Goal: Information Seeking & Learning: Learn about a topic

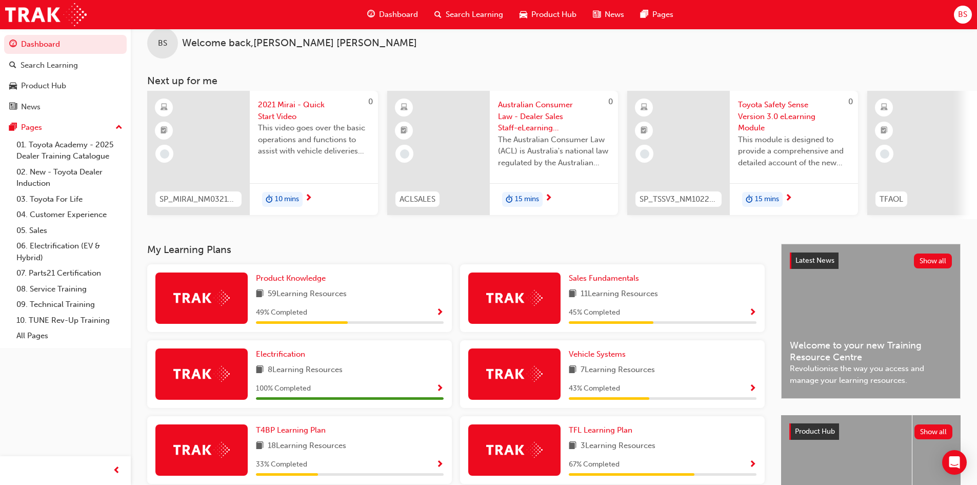
scroll to position [69, 0]
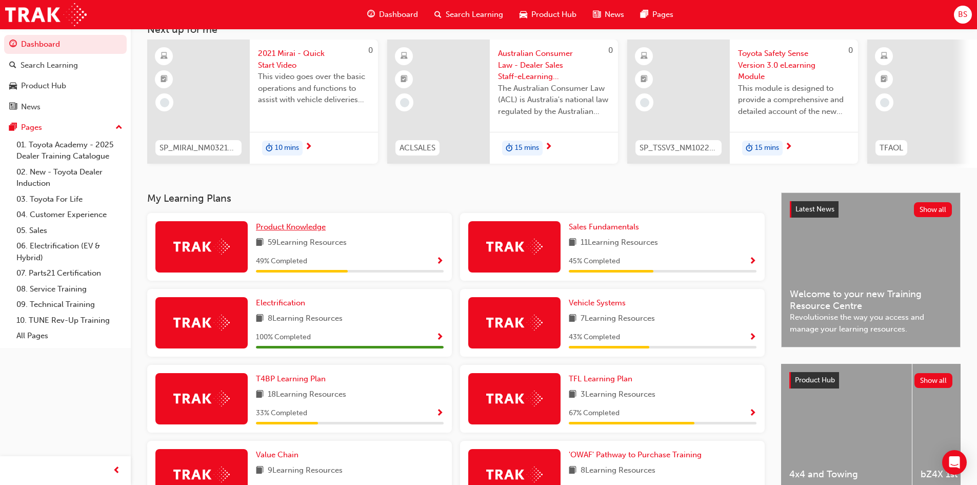
click at [277, 231] on span "Product Knowledge" at bounding box center [291, 226] width 70 height 9
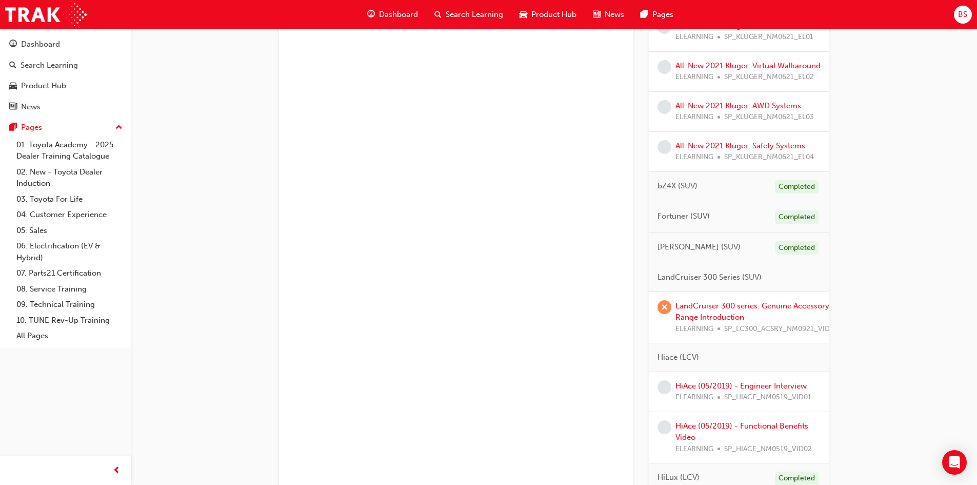
scroll to position [770, 0]
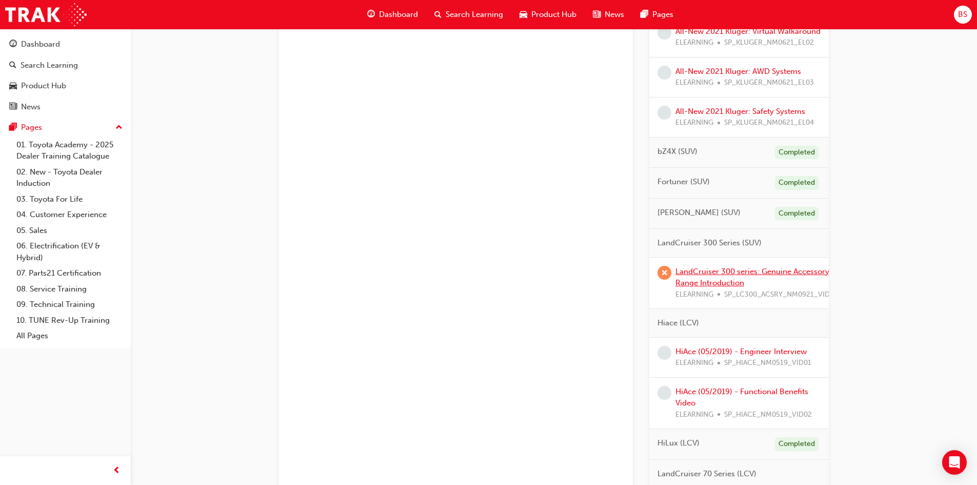
click at [709, 288] on link "LandCruiser 300 series: Genuine Accessory Range Introduction" at bounding box center [753, 277] width 154 height 21
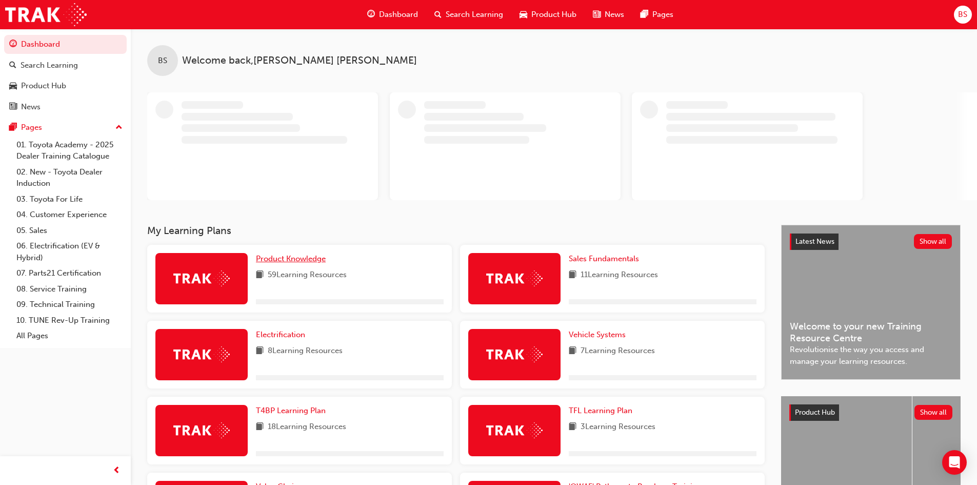
click at [285, 261] on span "Product Knowledge" at bounding box center [291, 258] width 70 height 9
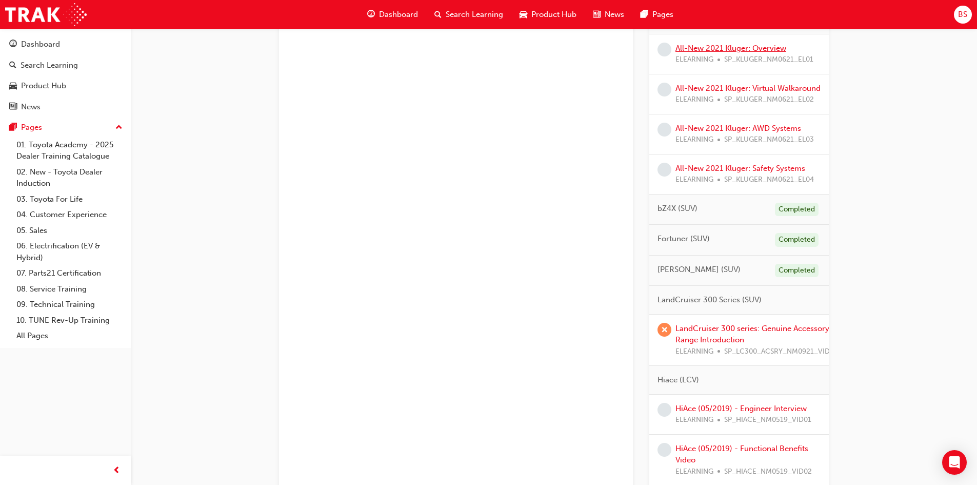
scroll to position [821, 0]
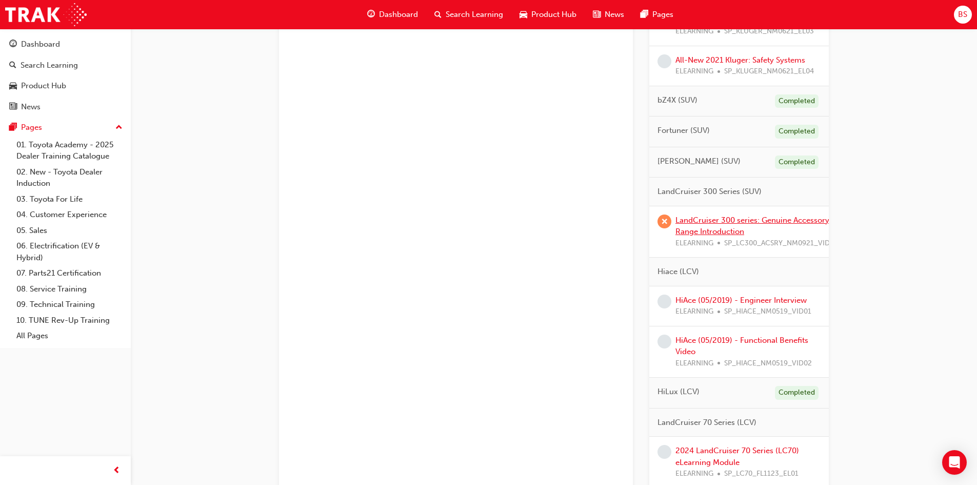
click at [697, 237] on link "LandCruiser 300 series: Genuine Accessory Range Introduction" at bounding box center [753, 225] width 154 height 21
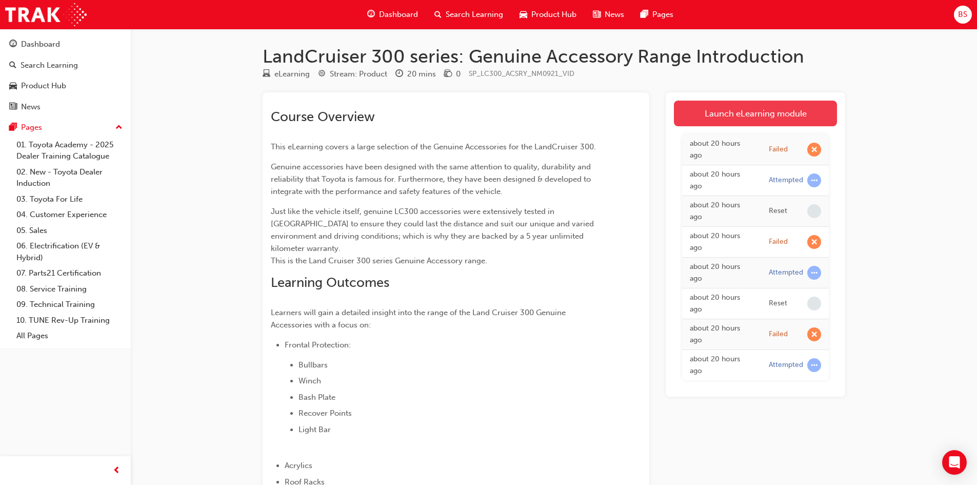
click at [765, 117] on link "Launch eLearning module" at bounding box center [755, 114] width 163 height 26
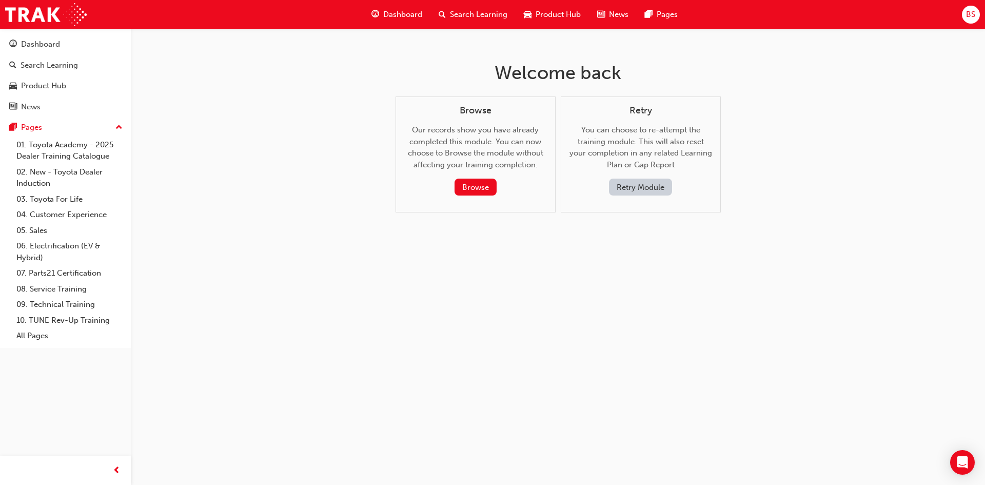
click at [627, 183] on button "Retry Module" at bounding box center [640, 187] width 63 height 17
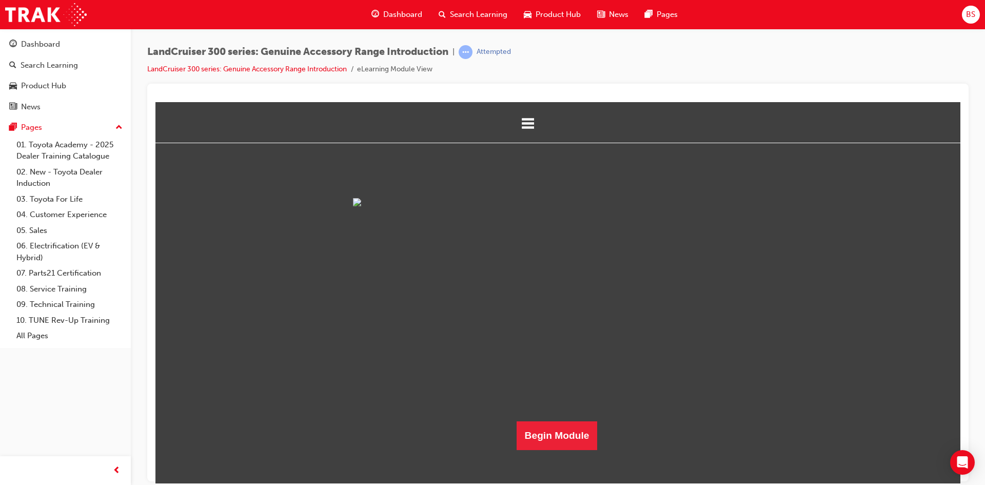
scroll to position [183, 0]
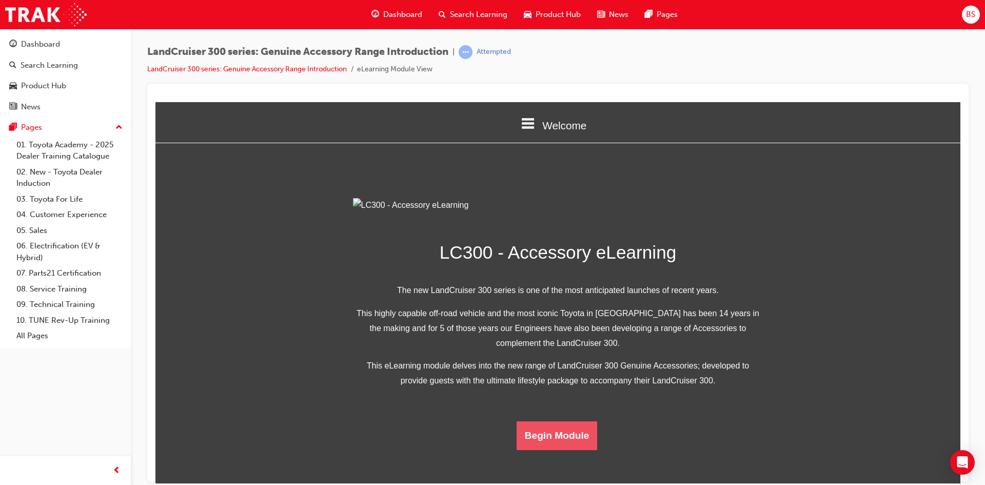
click at [543, 449] on button "Begin Module" at bounding box center [557, 435] width 81 height 29
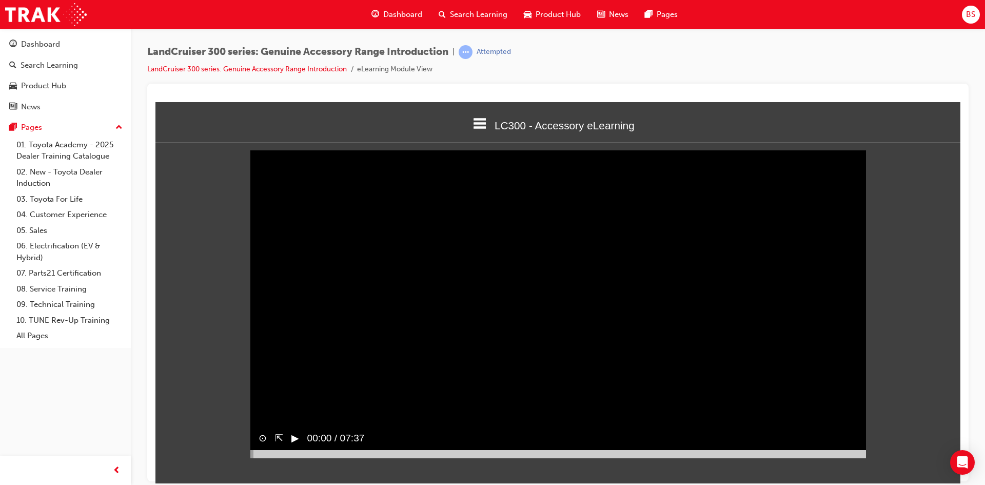
click at [294, 445] on button "▶︎" at bounding box center [295, 437] width 8 height 15
click at [964, 398] on div at bounding box center [557, 283] width 821 height 398
click at [902, 373] on div "Sorry, your browser does not support embedded videos. Download Instead ⊙ ⇱ ‖ 00…" at bounding box center [557, 303] width 805 height 305
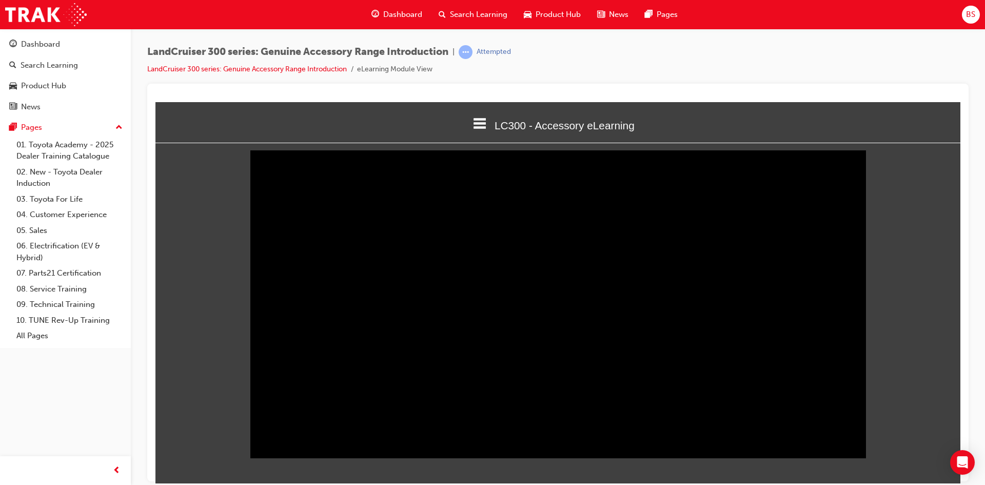
drag, startPoint x: 416, startPoint y: 474, endPoint x: 947, endPoint y: 475, distance: 531.5
click at [947, 475] on html "LC300 - Accessory eLearning Welcome LC300 - Accessory eLearning Quiz Thank You …" at bounding box center [557, 292] width 805 height 381
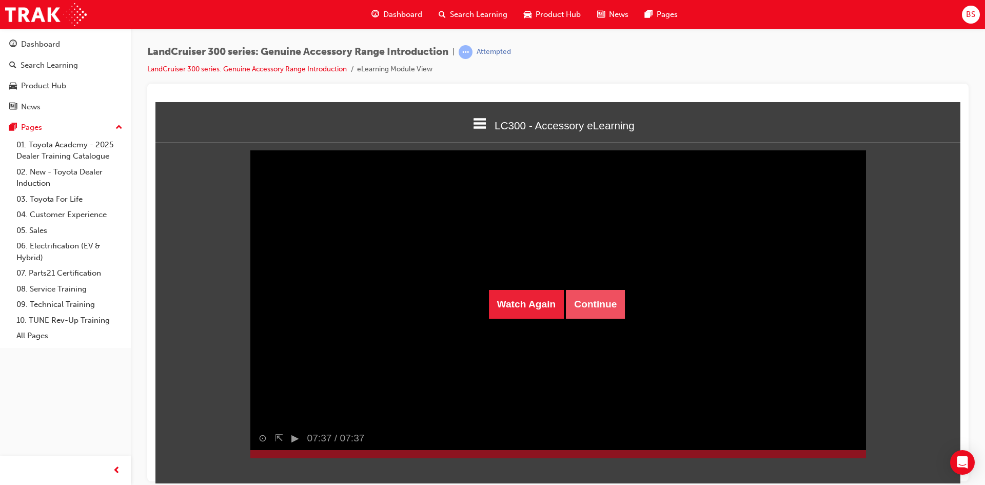
click at [600, 300] on button "Continue" at bounding box center [595, 303] width 59 height 29
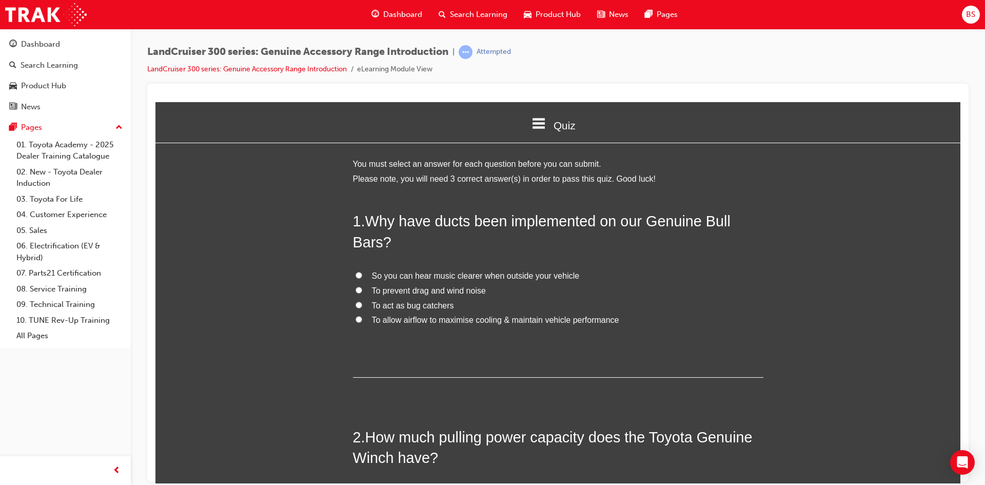
click at [356, 320] on input "To allow airflow to maximise cooling & maintain vehicle performance" at bounding box center [359, 319] width 7 height 7
radio input "true"
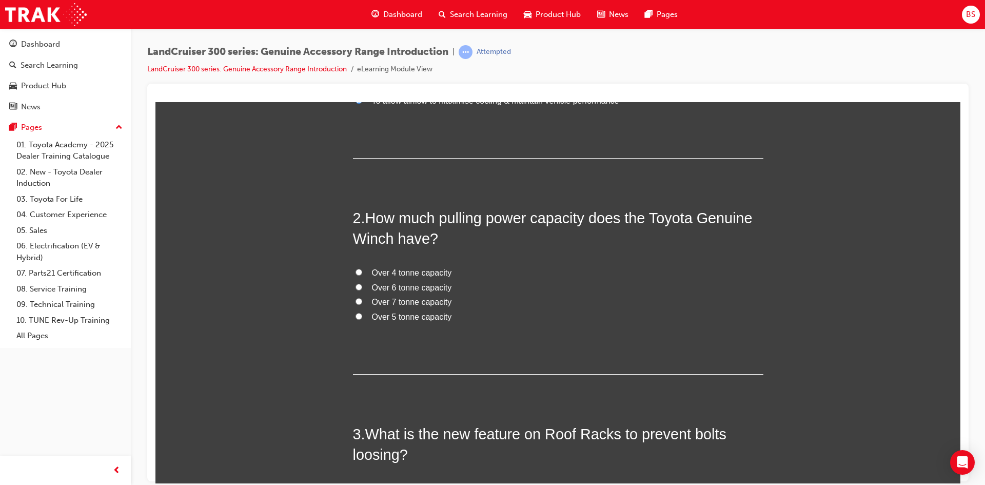
scroll to position [257, 0]
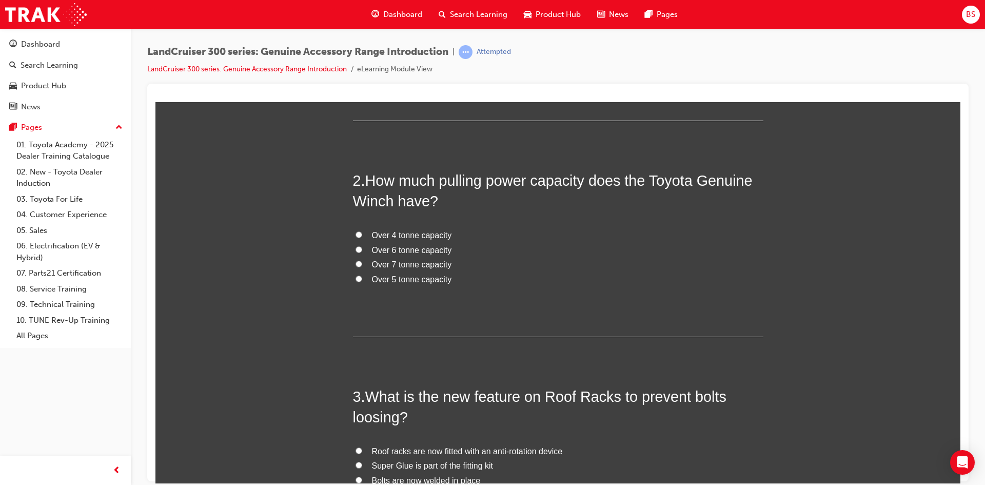
click at [356, 233] on input "Over 4 tonne capacity" at bounding box center [359, 234] width 7 height 7
radio input "true"
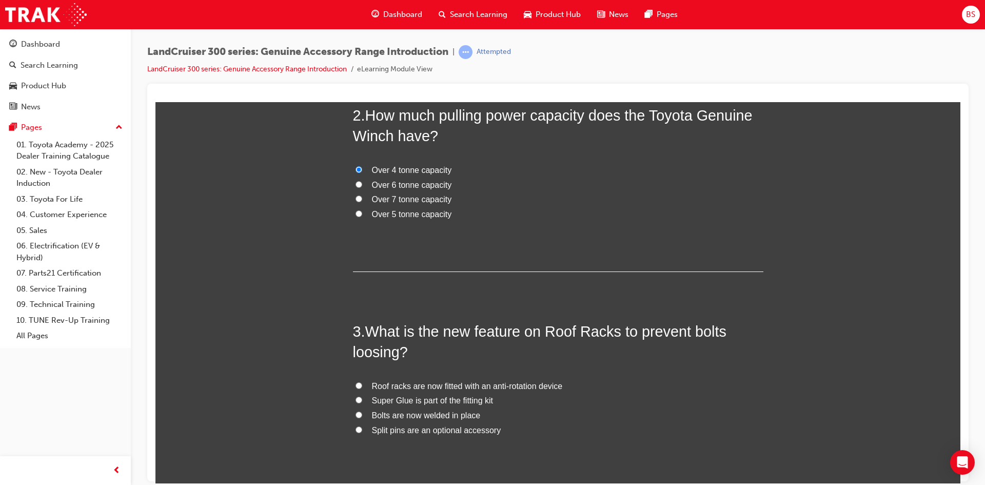
scroll to position [404, 0]
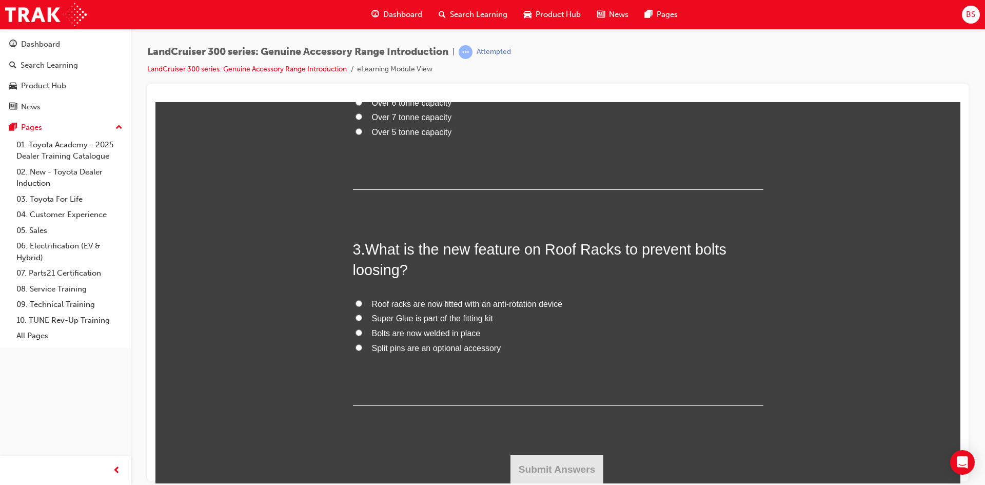
click at [356, 303] on input "Roof racks are now fitted with an anti-rotation device" at bounding box center [359, 303] width 7 height 7
radio input "true"
click at [581, 471] on button "Submit Answers" at bounding box center [556, 469] width 93 height 29
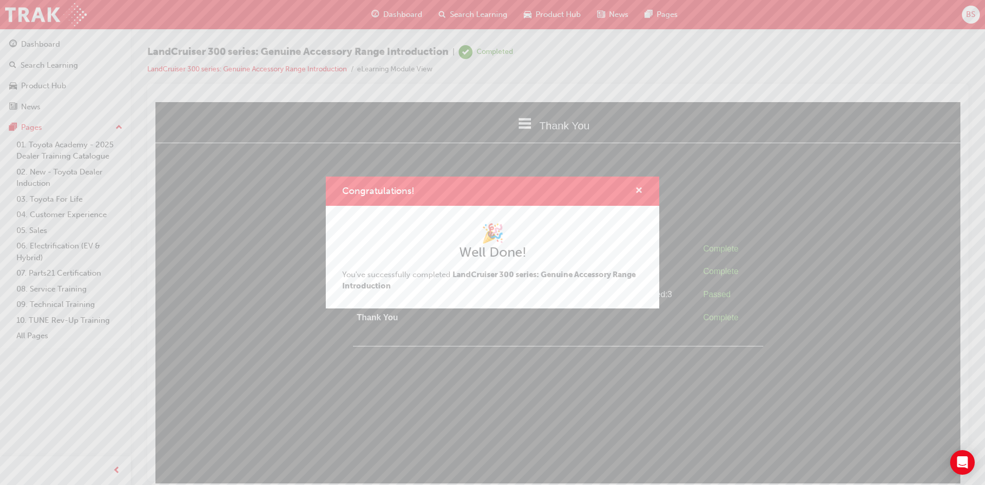
click at [641, 187] on span "cross-icon" at bounding box center [639, 191] width 8 height 9
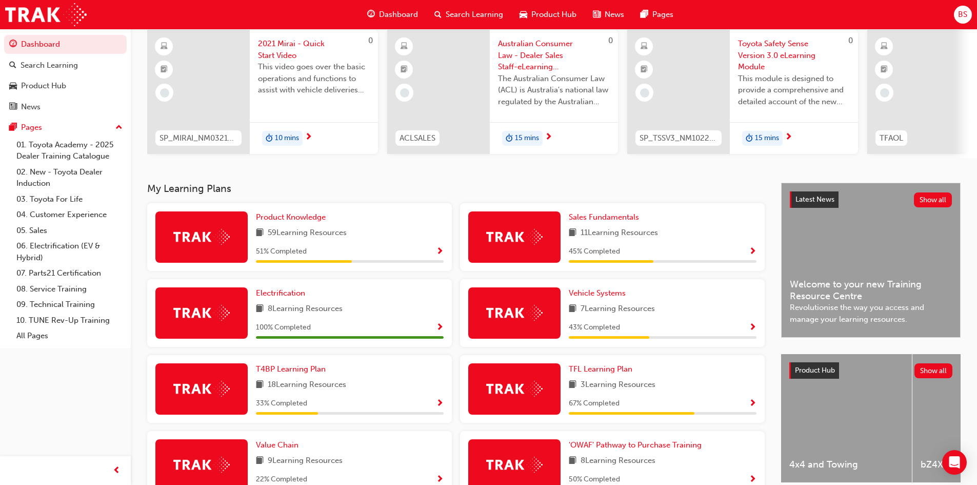
scroll to position [103, 0]
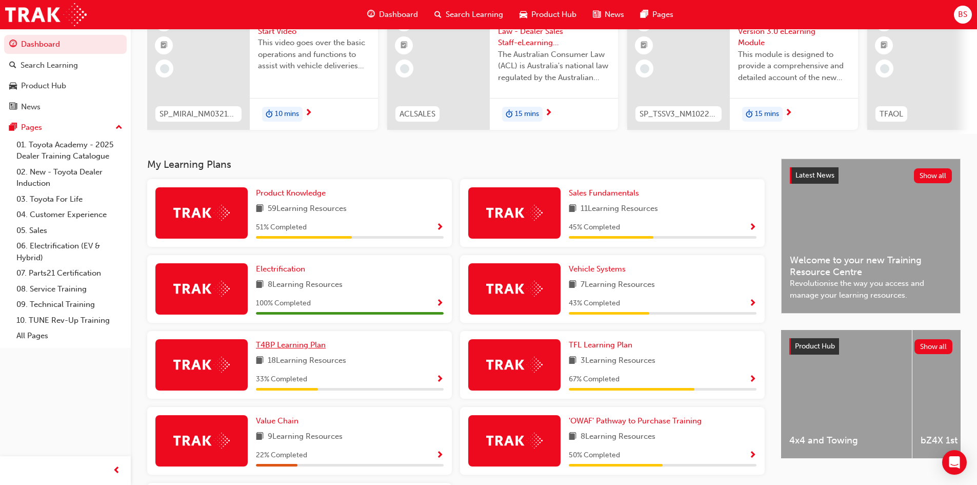
click at [288, 348] on span "T4BP Learning Plan" at bounding box center [291, 344] width 70 height 9
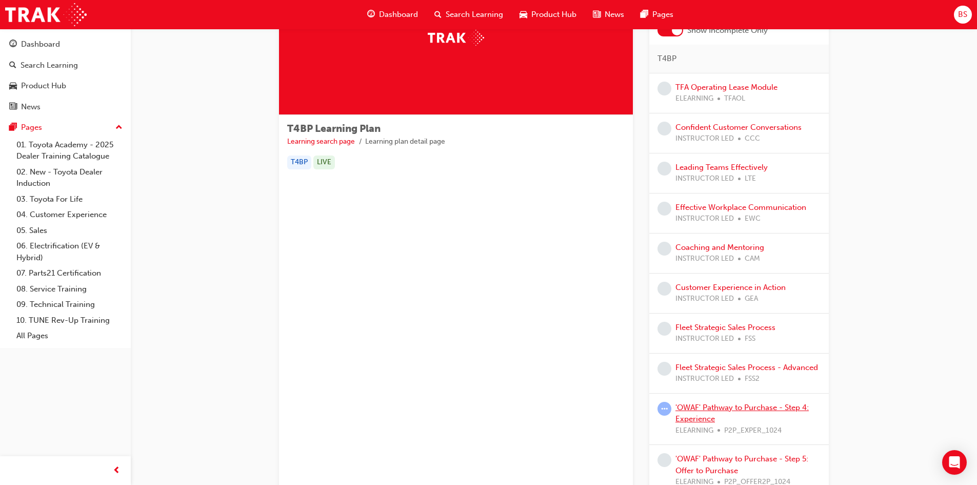
scroll to position [77, 0]
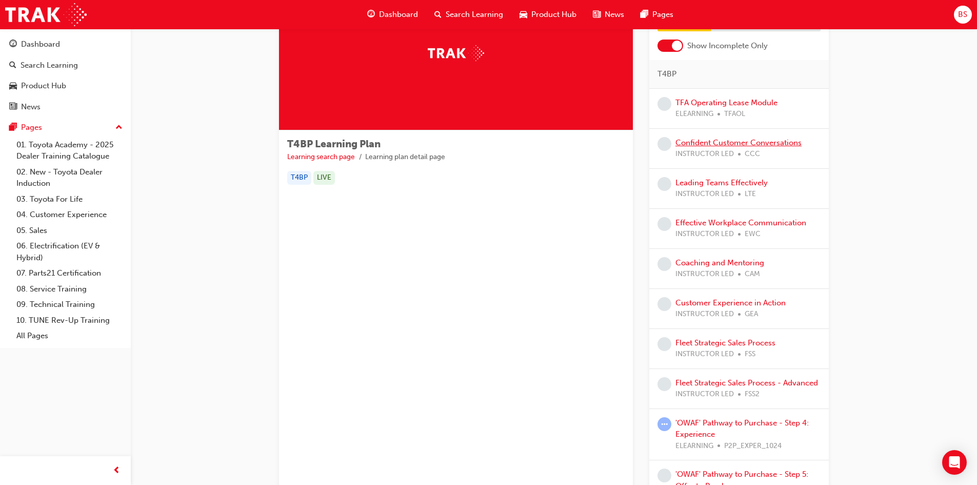
click at [707, 145] on link "Confident Customer Conversations" at bounding box center [739, 142] width 126 height 9
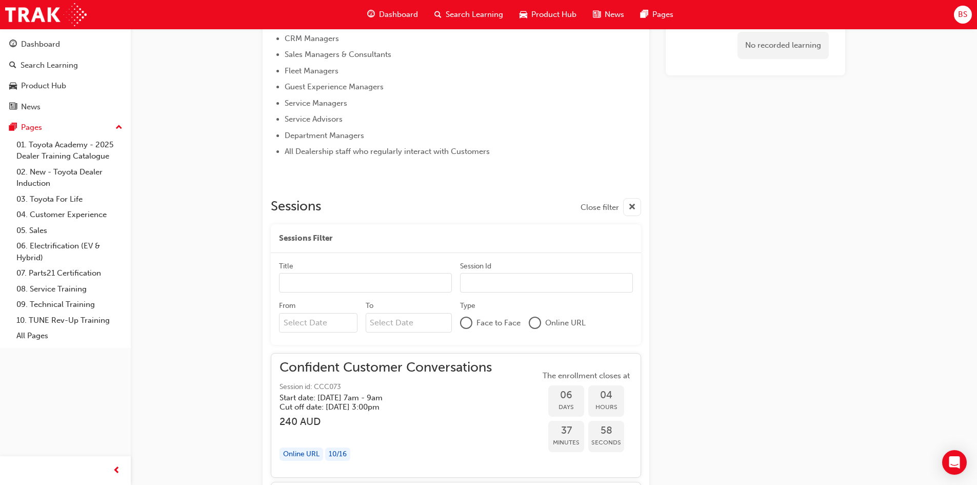
scroll to position [513, 0]
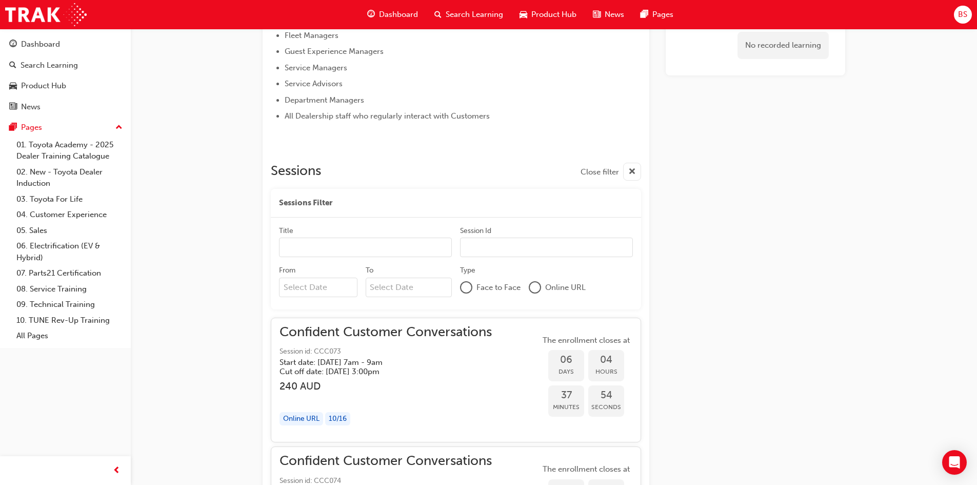
click at [535, 286] on div at bounding box center [535, 287] width 10 height 10
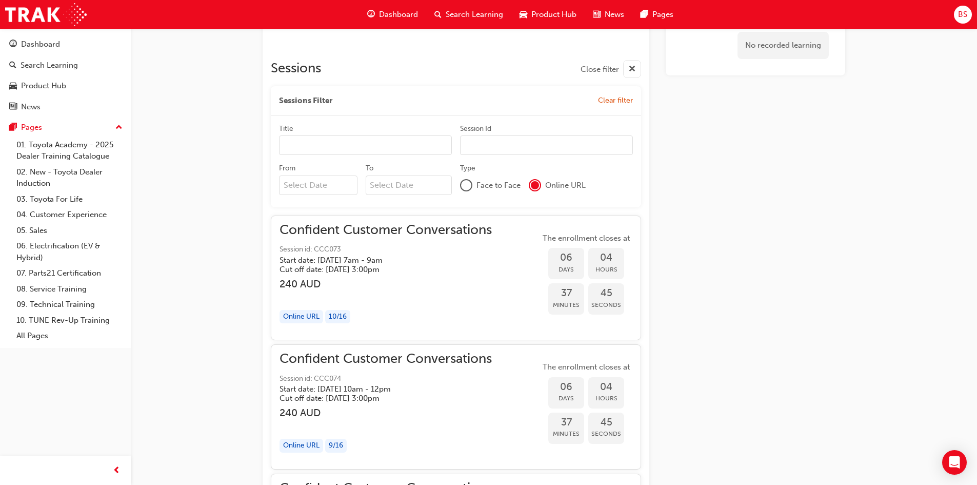
click at [466, 186] on div at bounding box center [466, 185] width 10 height 10
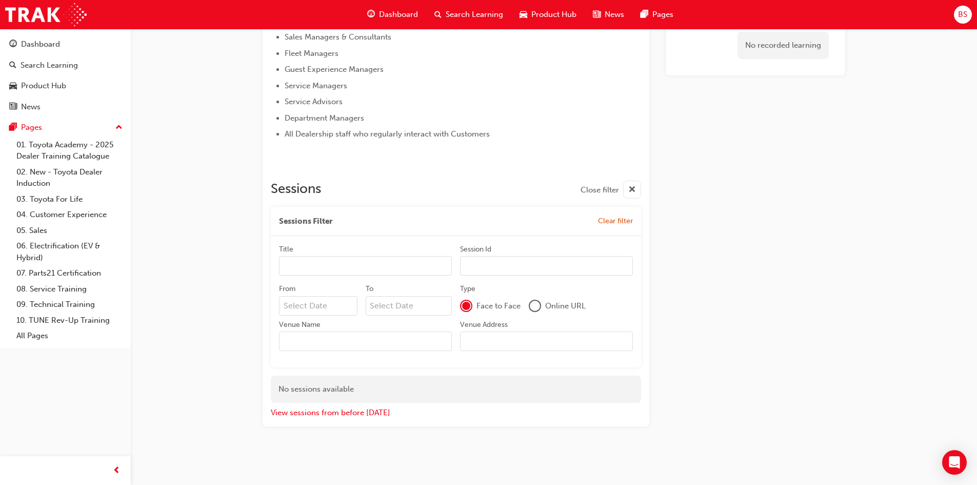
scroll to position [495, 0]
click at [534, 304] on div at bounding box center [535, 306] width 10 height 10
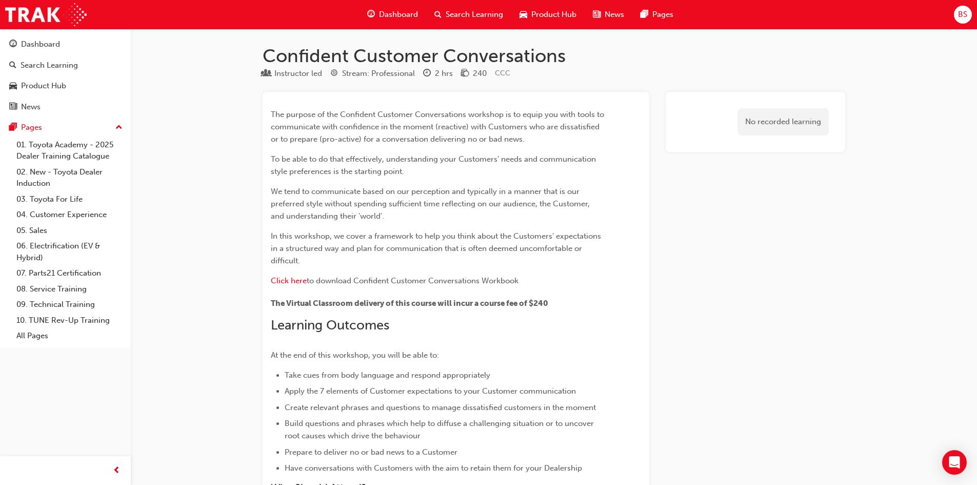
scroll to position [0, 0]
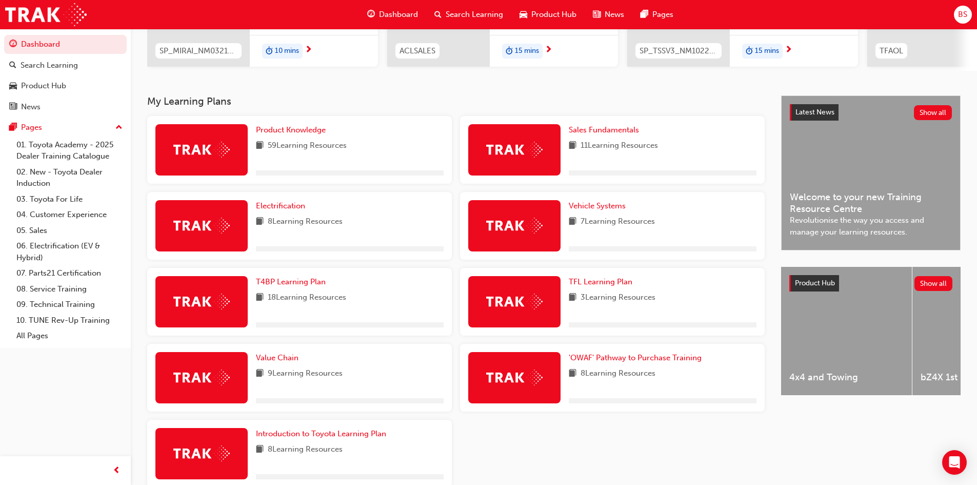
scroll to position [205, 0]
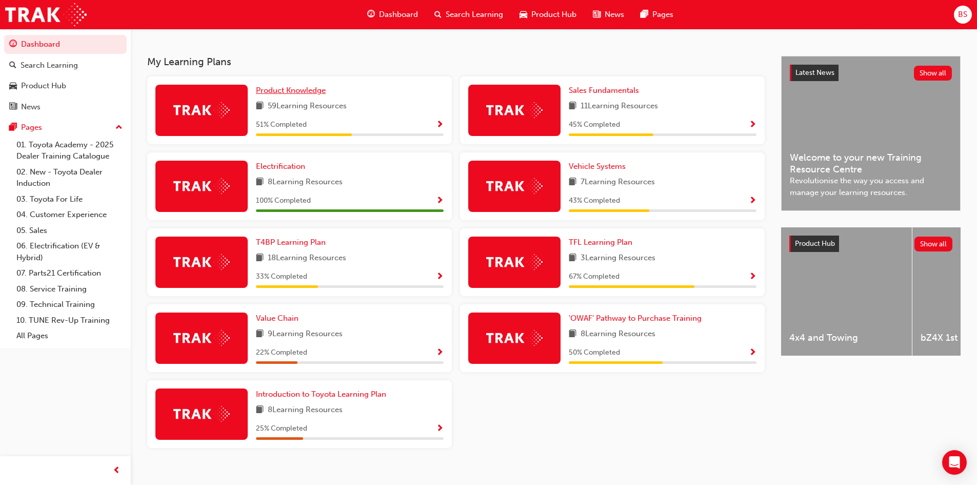
click at [300, 95] on span "Product Knowledge" at bounding box center [291, 90] width 70 height 9
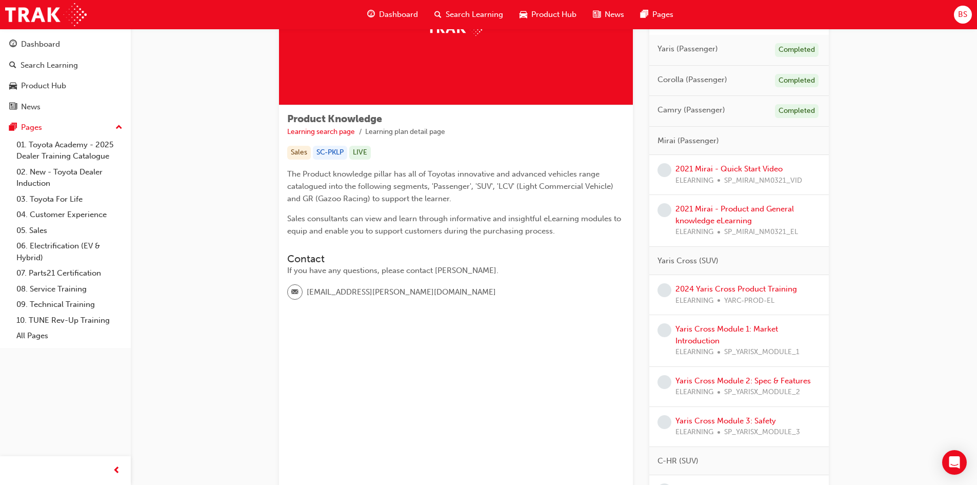
scroll to position [103, 0]
click at [717, 288] on link "2024 Yaris Cross Product Training" at bounding box center [737, 288] width 122 height 9
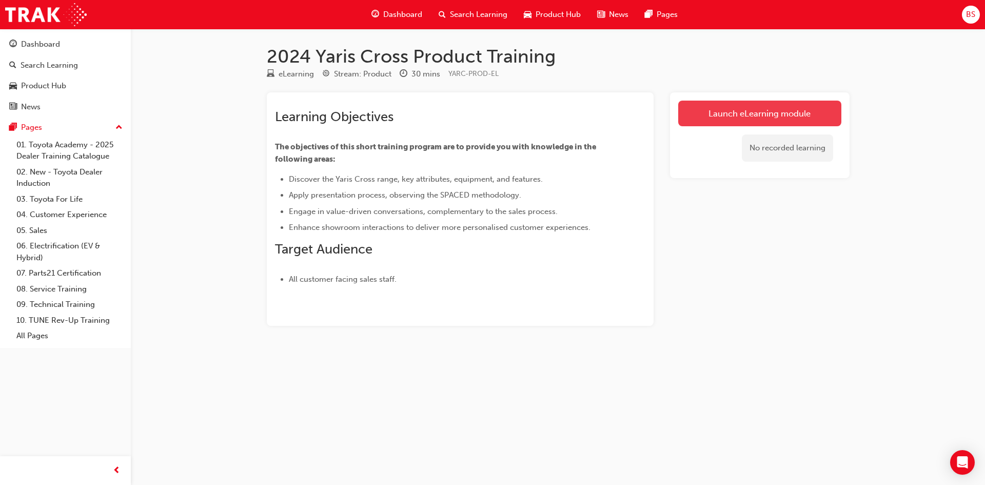
click at [705, 117] on link "Launch eLearning module" at bounding box center [759, 114] width 163 height 26
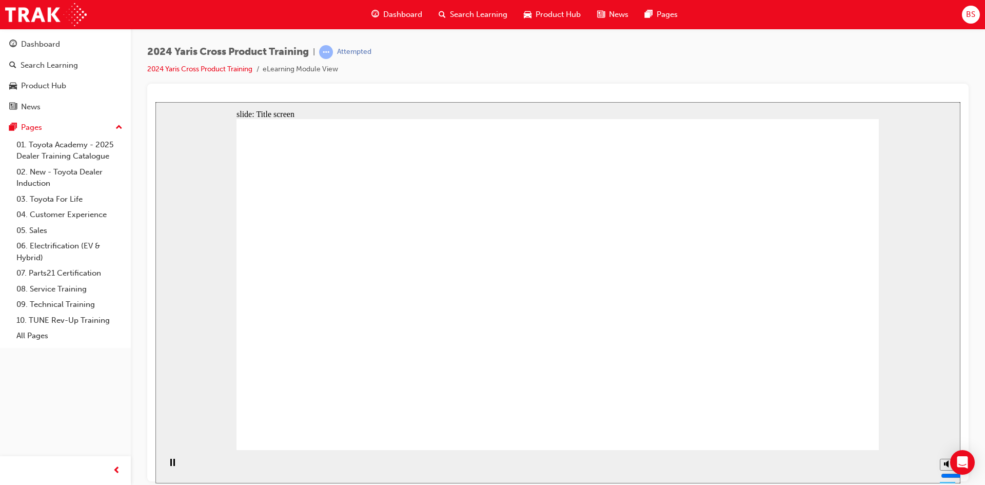
drag, startPoint x: 825, startPoint y: 436, endPoint x: 827, endPoint y: 430, distance: 5.7
drag, startPoint x: 843, startPoint y: 437, endPoint x: 838, endPoint y: 430, distance: 8.1
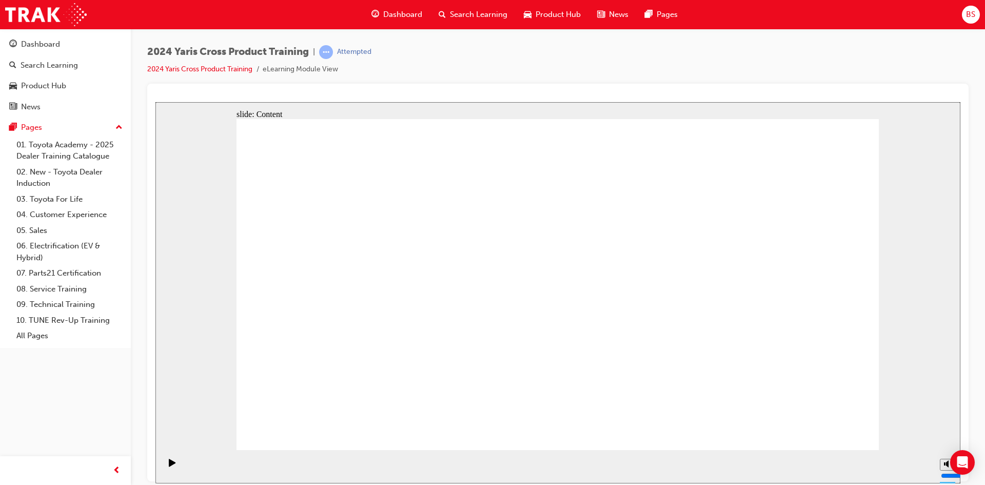
drag, startPoint x: 867, startPoint y: 395, endPoint x: 847, endPoint y: 402, distance: 21.3
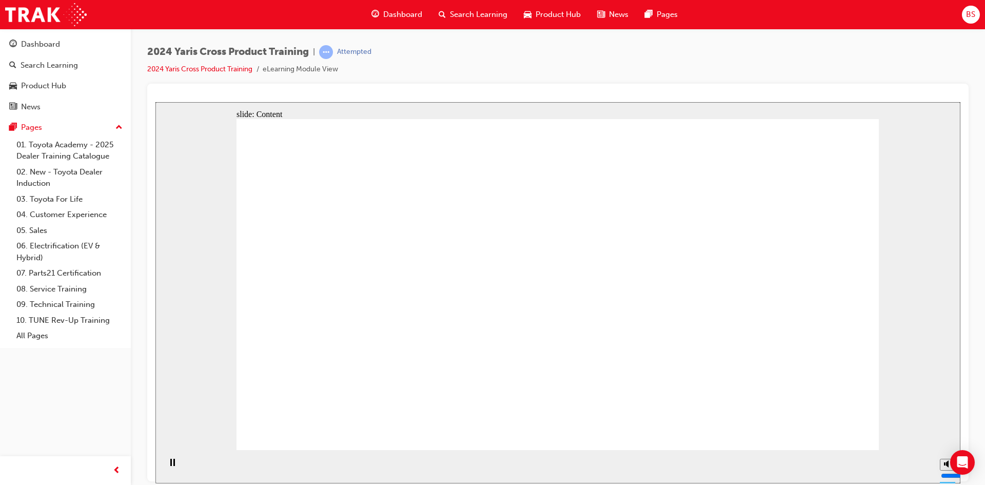
drag, startPoint x: 833, startPoint y: 436, endPoint x: 830, endPoint y: 428, distance: 8.8
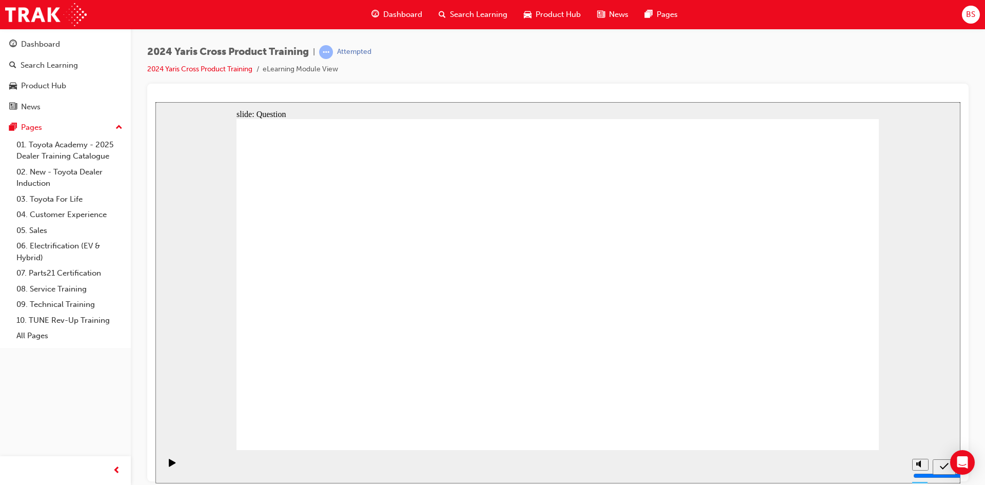
radio input "true"
drag, startPoint x: 540, startPoint y: 288, endPoint x: 562, endPoint y: 282, distance: 22.9
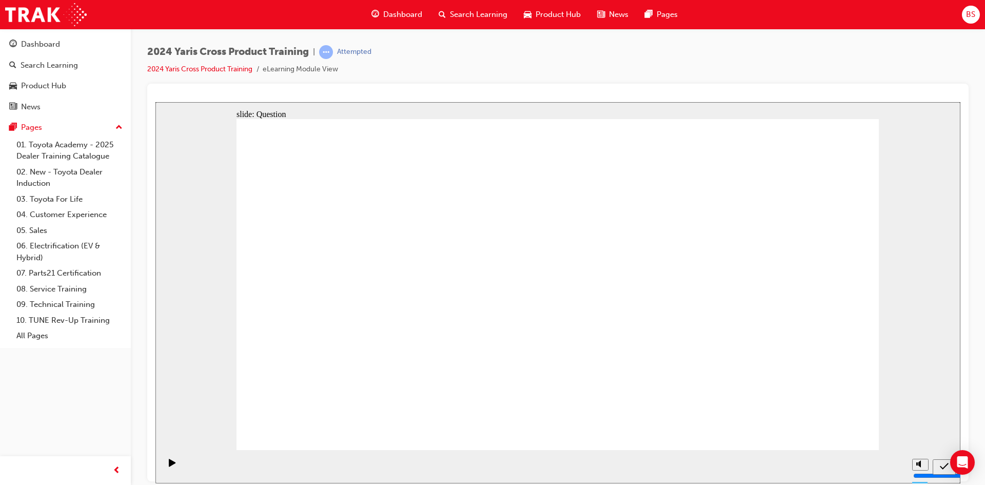
radio input "true"
checkbox input "true"
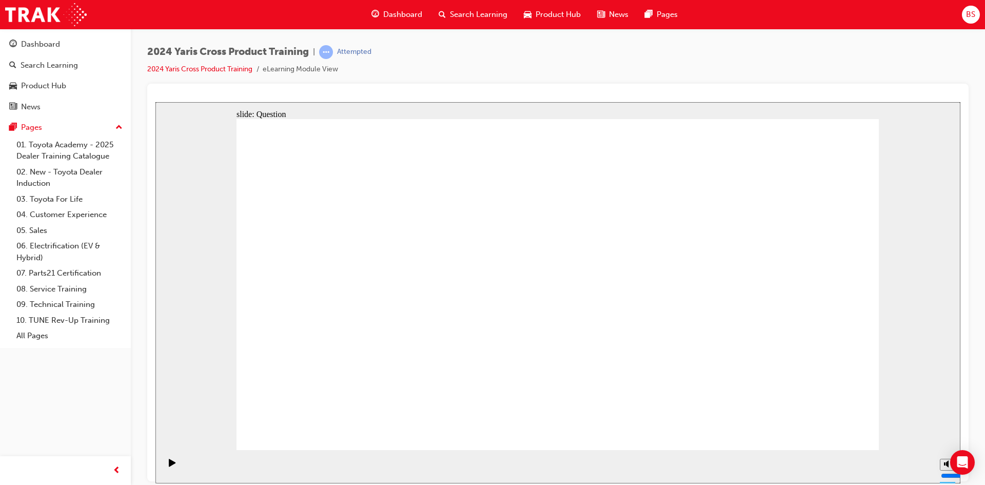
checkbox input "true"
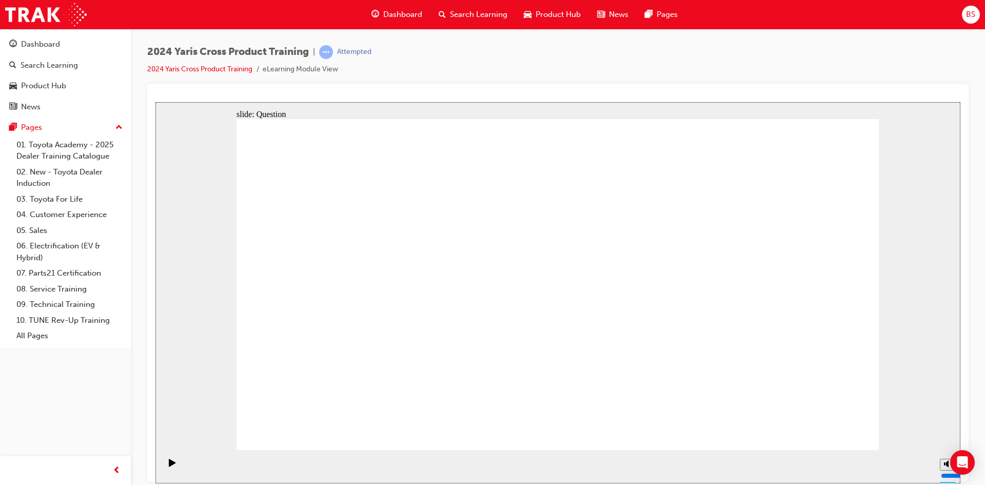
checkbox input "false"
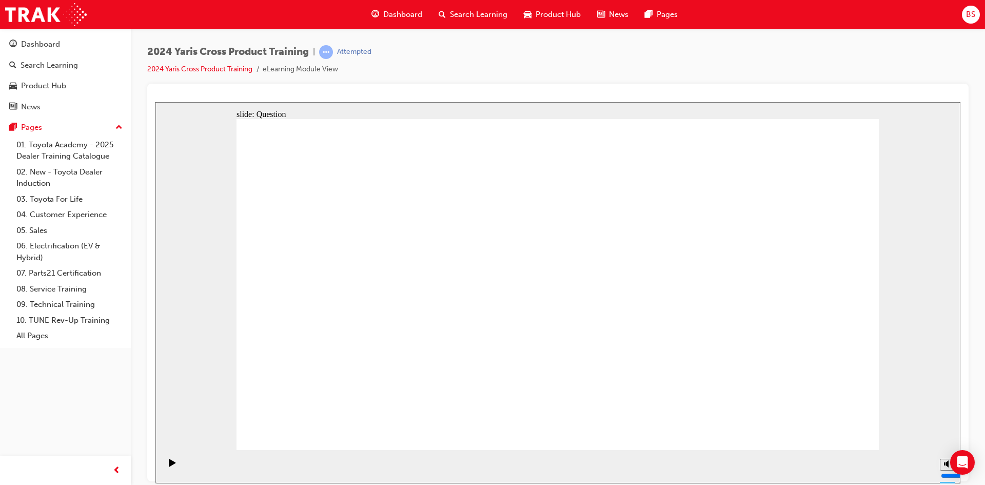
checkbox input "true"
checkbox input "false"
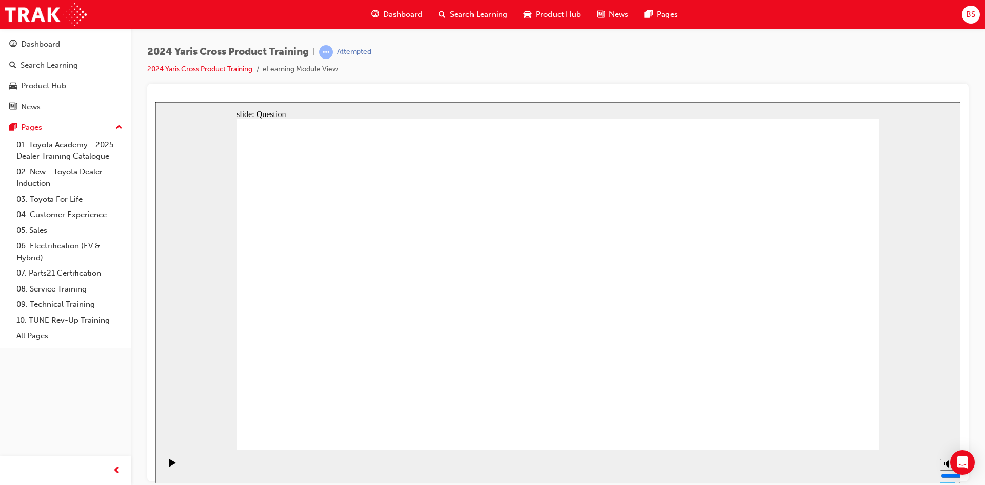
checkbox input "false"
checkbox input "true"
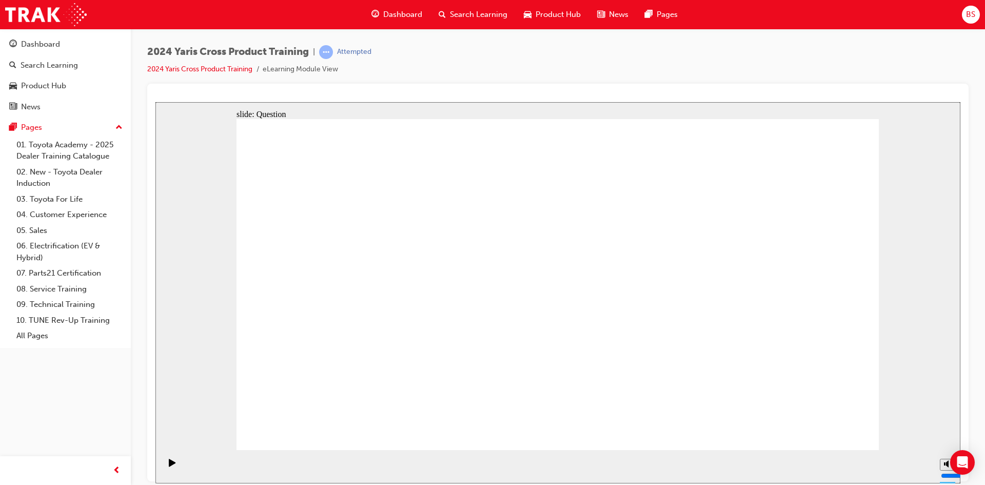
checkbox input "true"
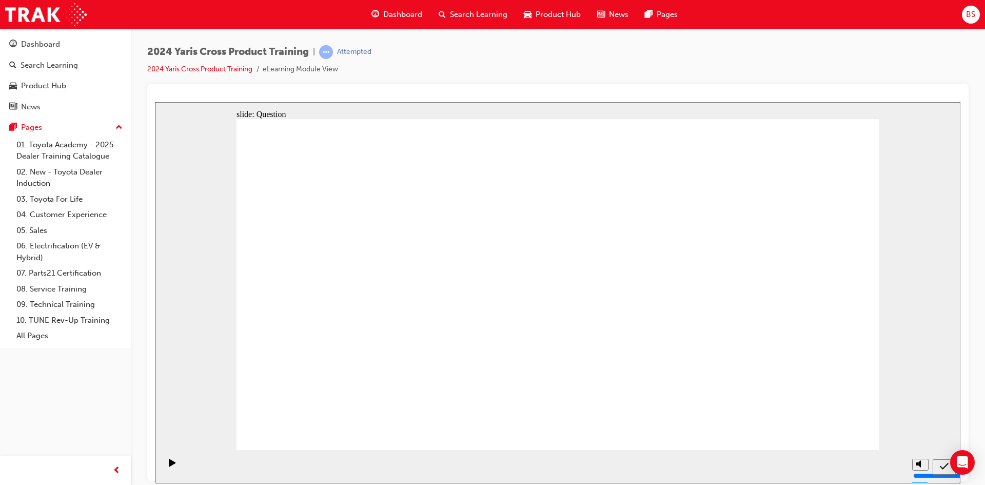
radio input "true"
drag, startPoint x: 499, startPoint y: 283, endPoint x: 741, endPoint y: 394, distance: 267.0
drag, startPoint x: 379, startPoint y: 276, endPoint x: 631, endPoint y: 384, distance: 274.9
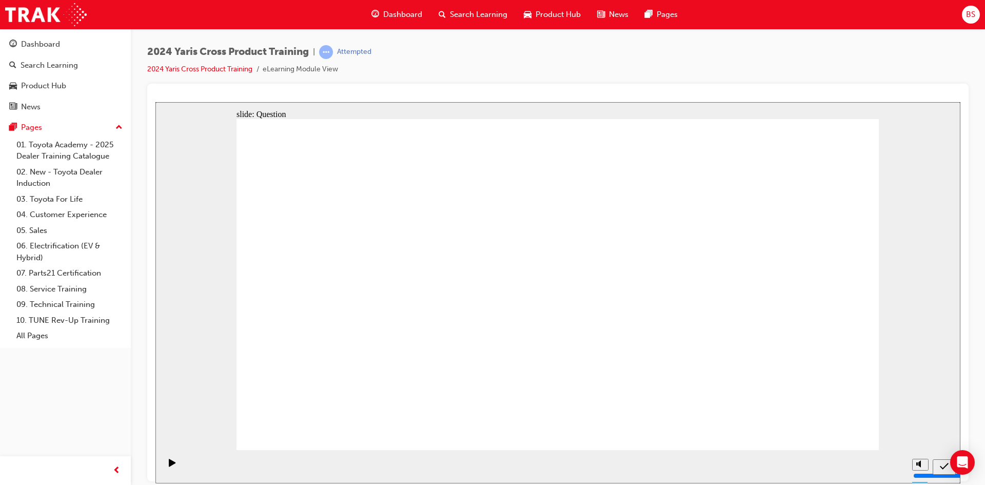
drag, startPoint x: 716, startPoint y: 279, endPoint x: 459, endPoint y: 389, distance: 279.7
drag, startPoint x: 590, startPoint y: 280, endPoint x: 352, endPoint y: 387, distance: 261.1
drag, startPoint x: 822, startPoint y: 437, endPoint x: 818, endPoint y: 426, distance: 10.9
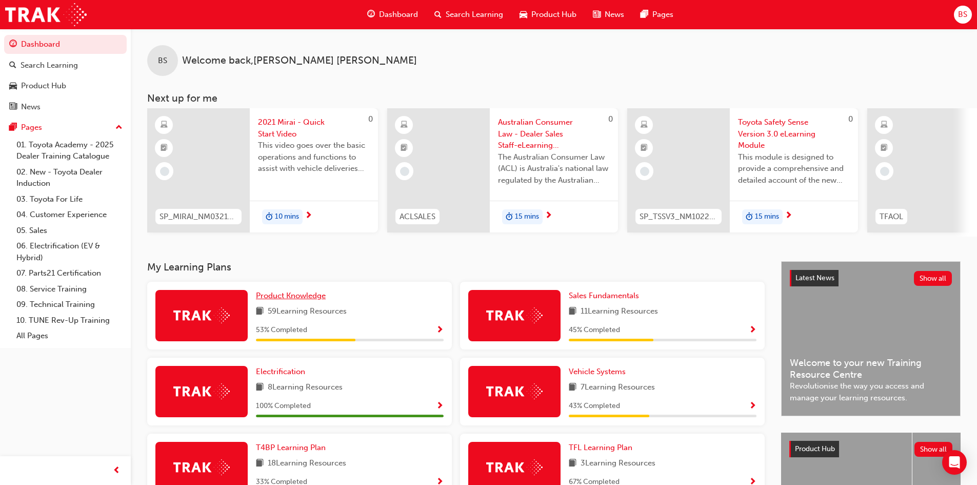
click at [312, 300] on span "Product Knowledge" at bounding box center [291, 295] width 70 height 9
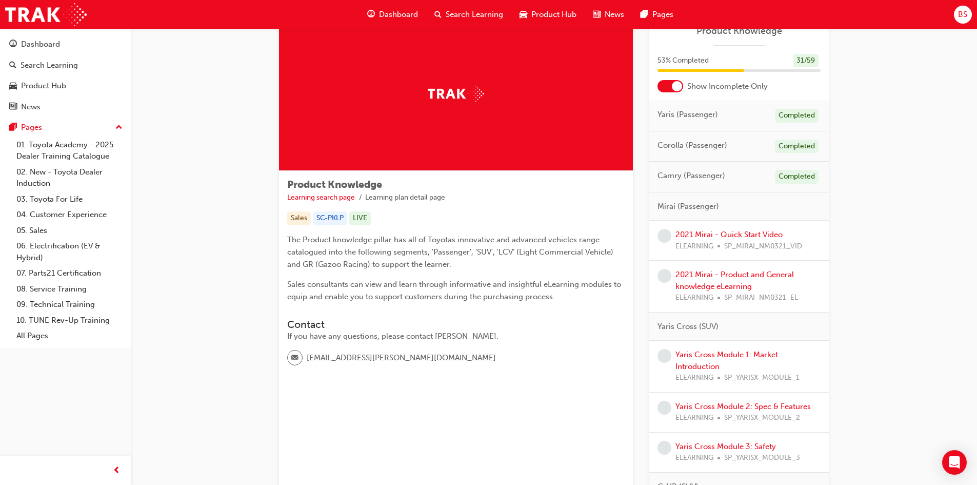
scroll to position [103, 0]
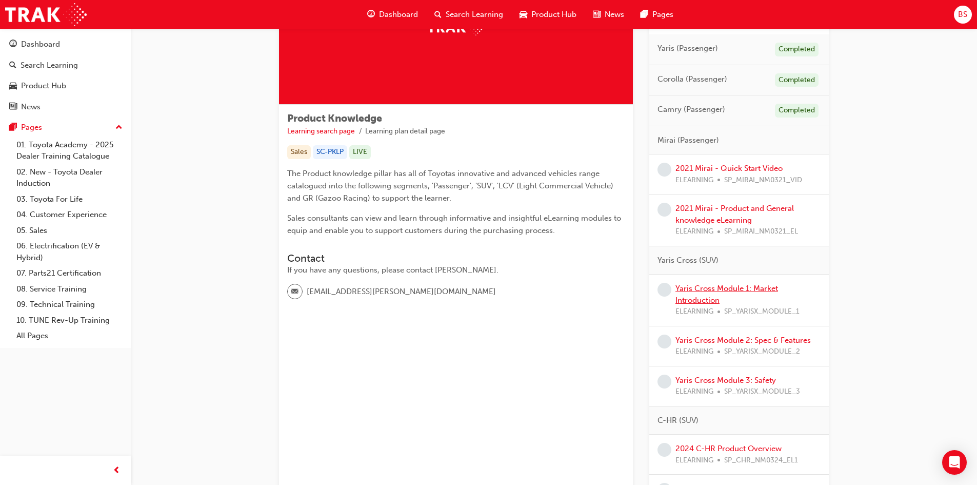
click at [716, 291] on link "Yaris Cross Module 1: Market Introduction" at bounding box center [727, 294] width 103 height 21
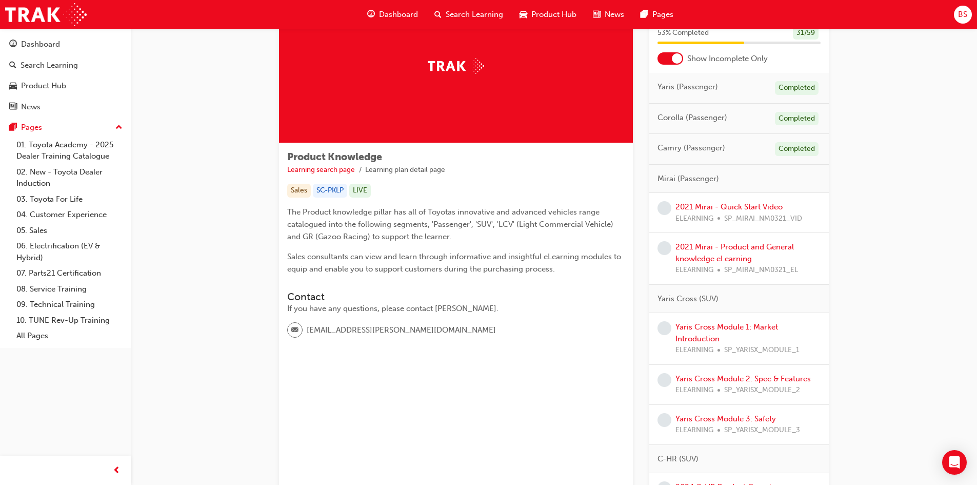
scroll to position [154, 0]
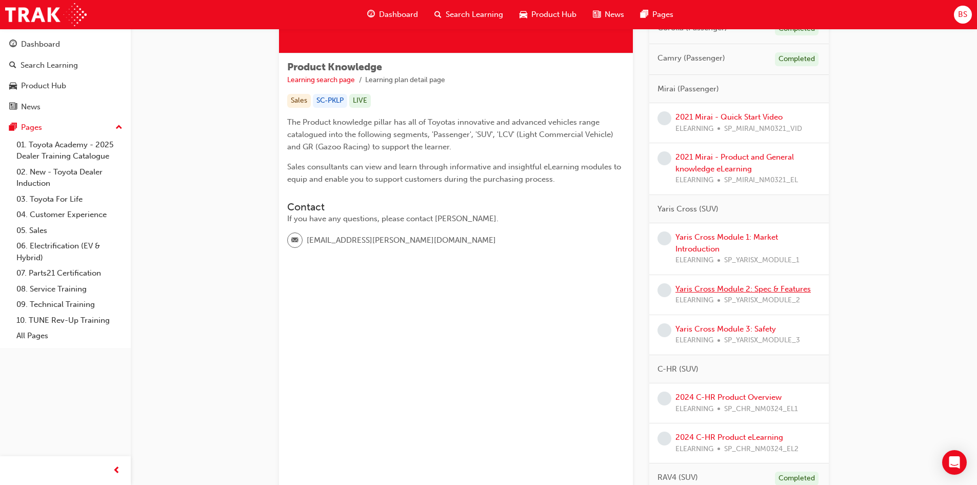
click at [703, 291] on link "Yaris Cross Module 2: Spec & Features" at bounding box center [743, 288] width 135 height 9
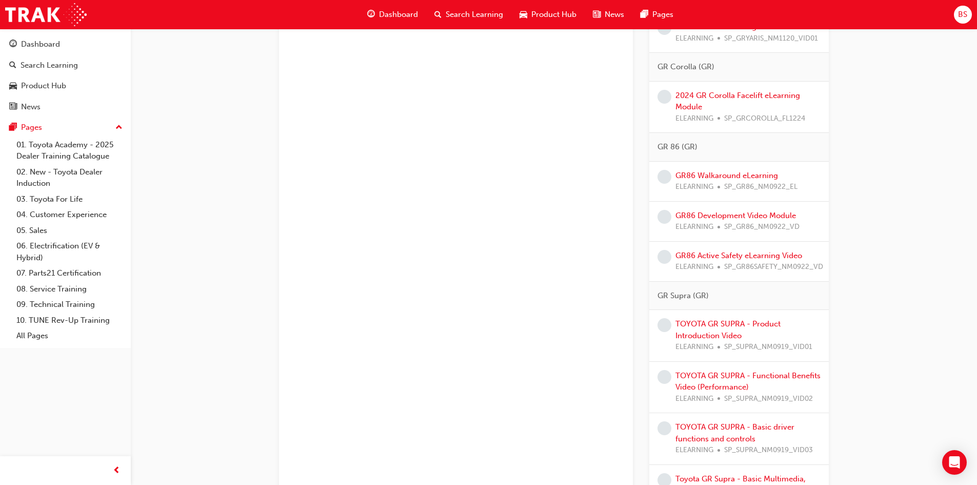
scroll to position [1488, 0]
